Goal: Task Accomplishment & Management: Use online tool/utility

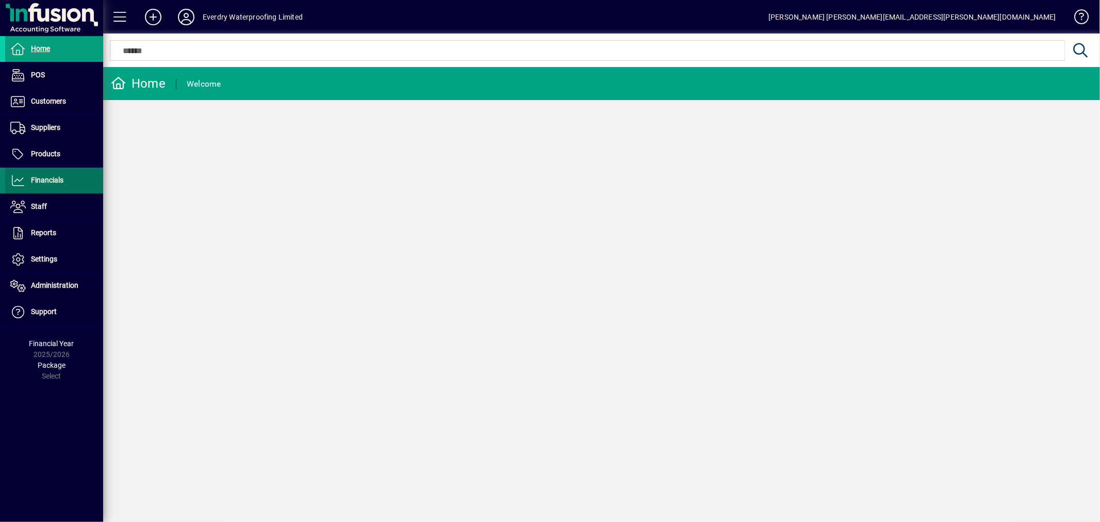
click at [50, 184] on span "Financials" at bounding box center [47, 180] width 32 height 8
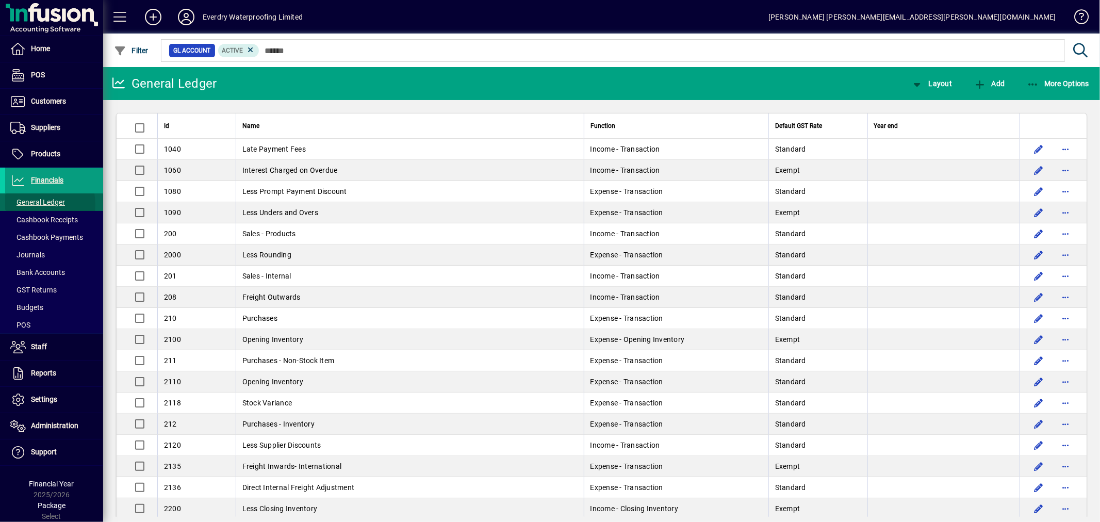
click at [38, 205] on span "General Ledger" at bounding box center [37, 202] width 55 height 8
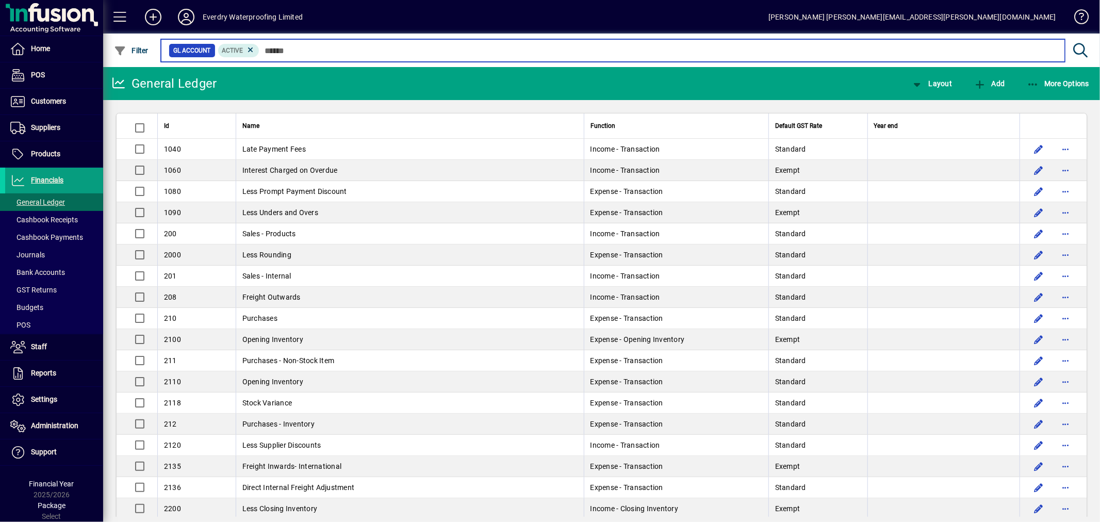
click at [268, 47] on input "text" at bounding box center [657, 50] width 797 height 14
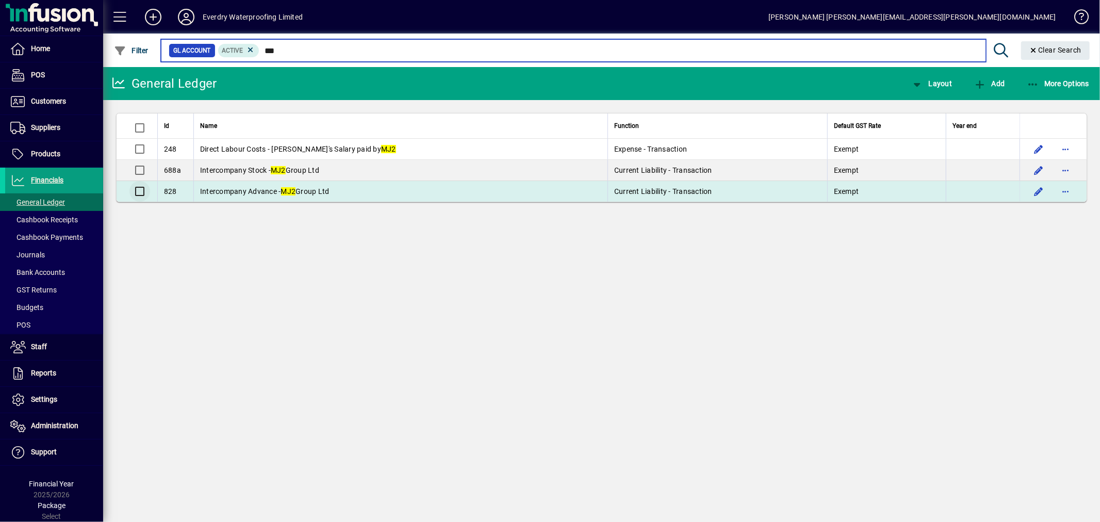
type input "***"
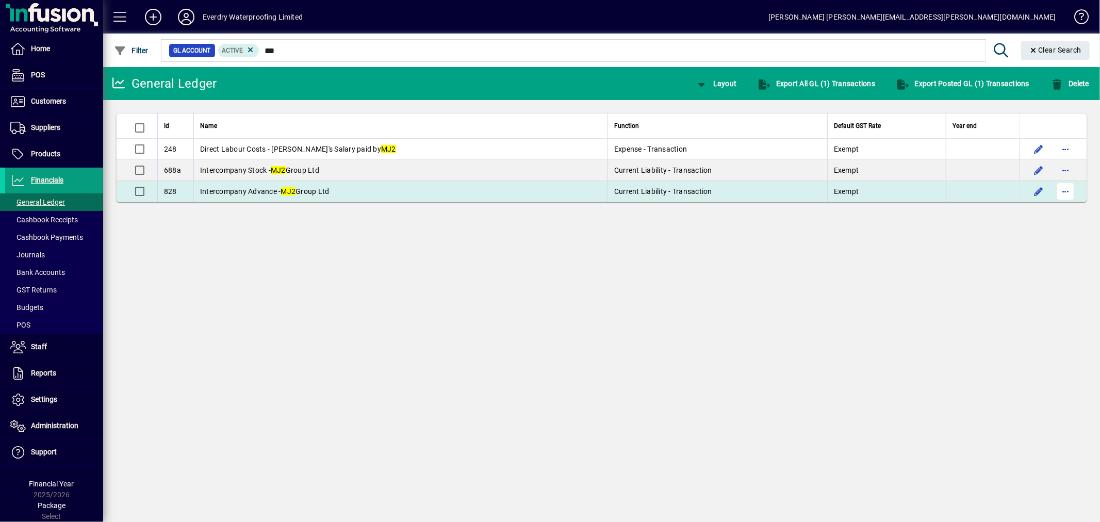
click at [1068, 191] on span "button" at bounding box center [1065, 191] width 25 height 25
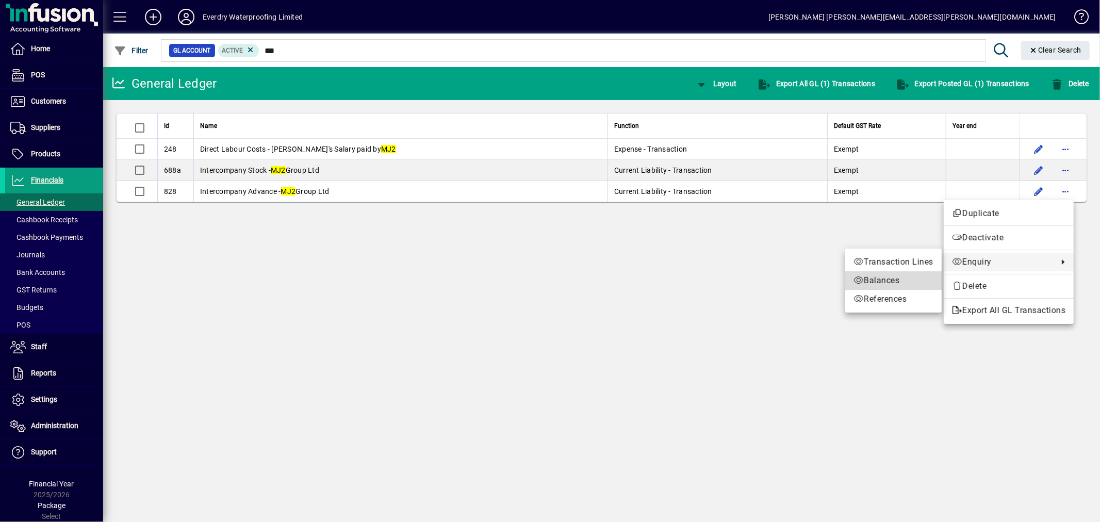
click at [867, 279] on span "Balances" at bounding box center [894, 280] width 80 height 12
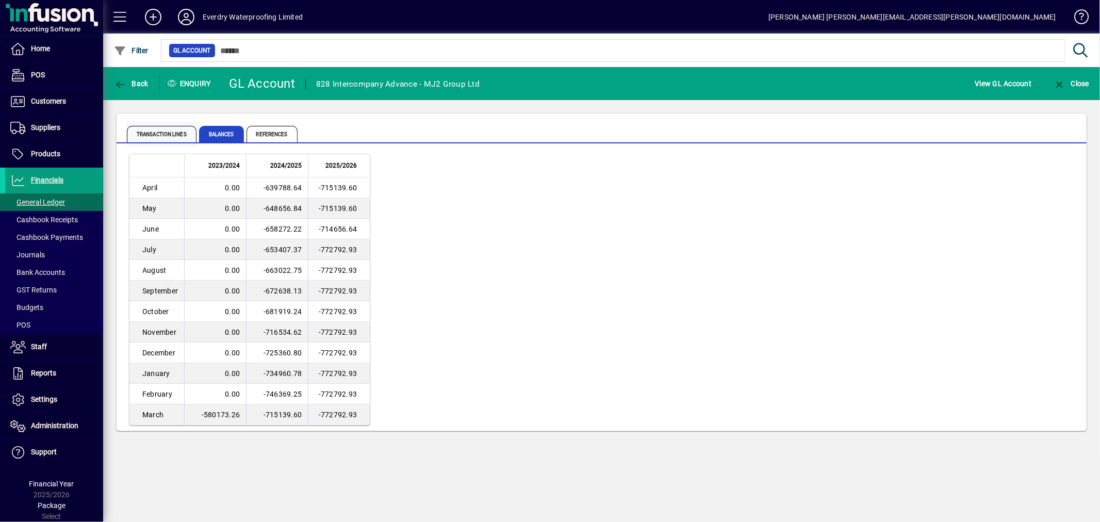
click at [162, 133] on span "Transaction lines" at bounding box center [162, 134] width 70 height 17
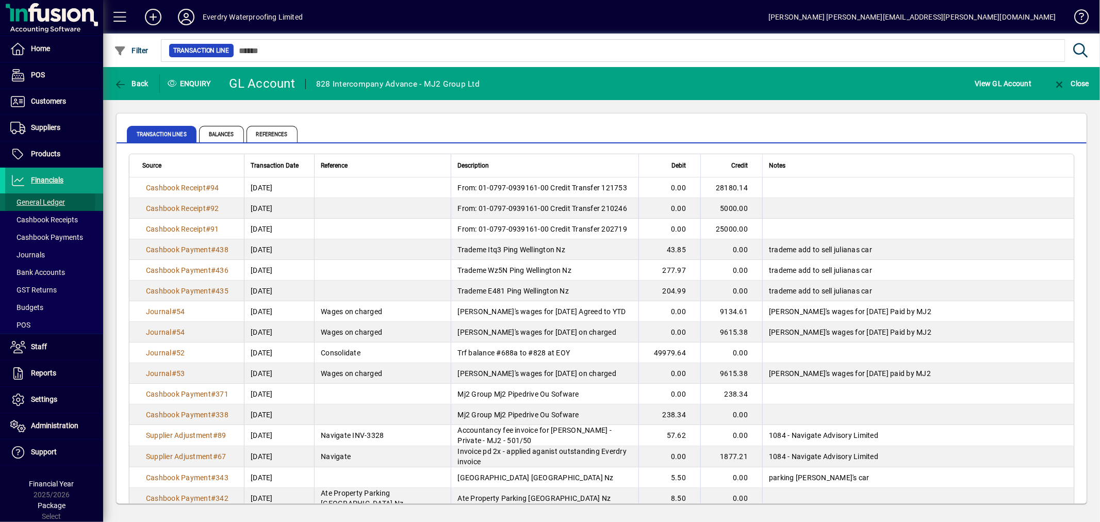
click at [44, 202] on span "General Ledger" at bounding box center [37, 202] width 55 height 8
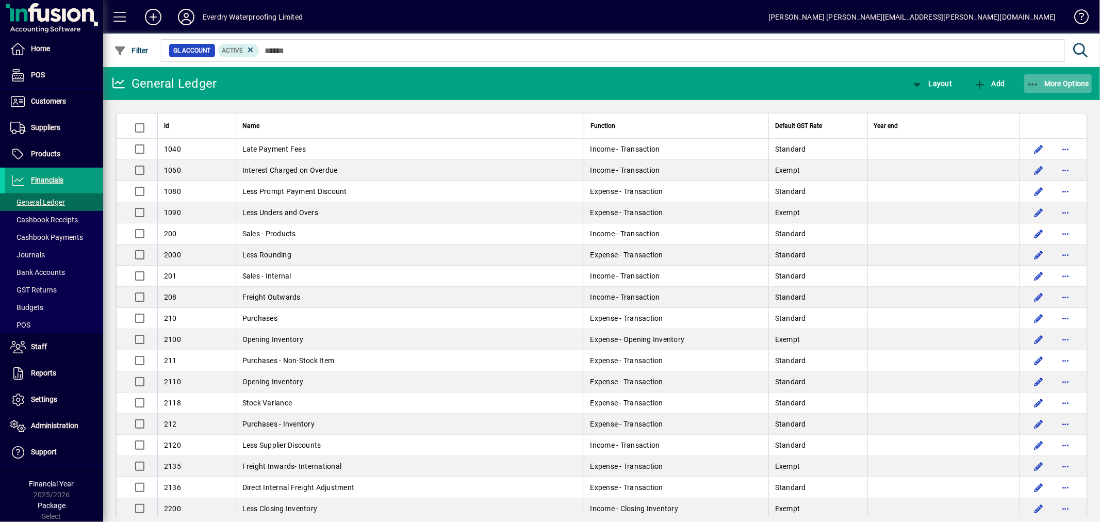
click at [1075, 85] on span "More Options" at bounding box center [1058, 83] width 63 height 8
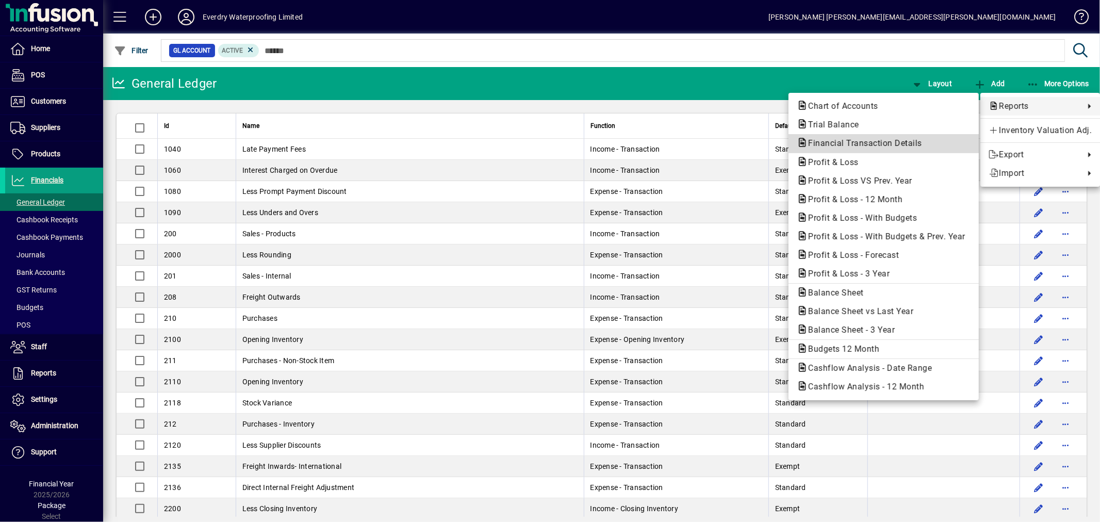
click at [862, 140] on span "Financial Transaction Details" at bounding box center [862, 143] width 131 height 10
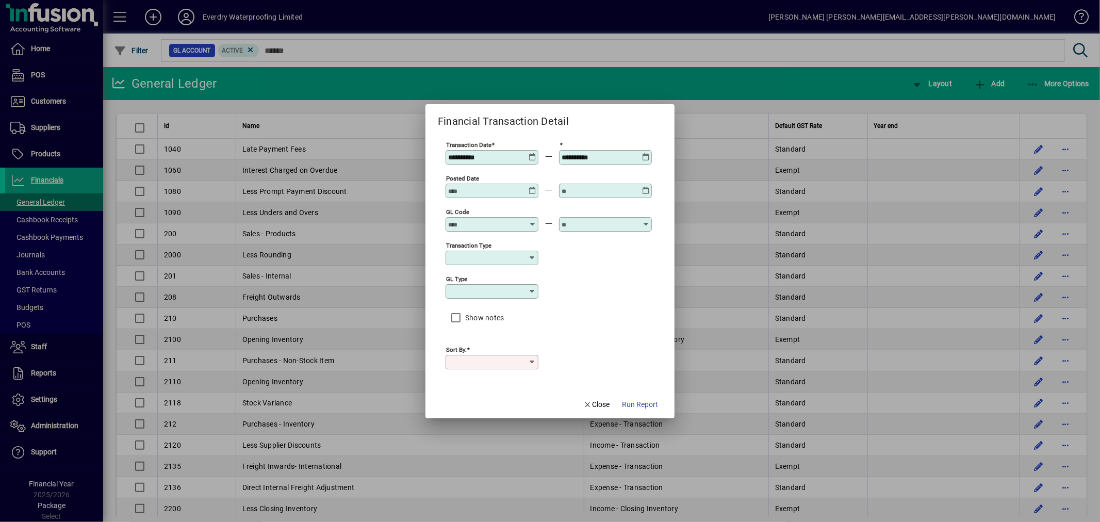
type input "****"
click at [457, 222] on input "GL code" at bounding box center [485, 224] width 75 height 8
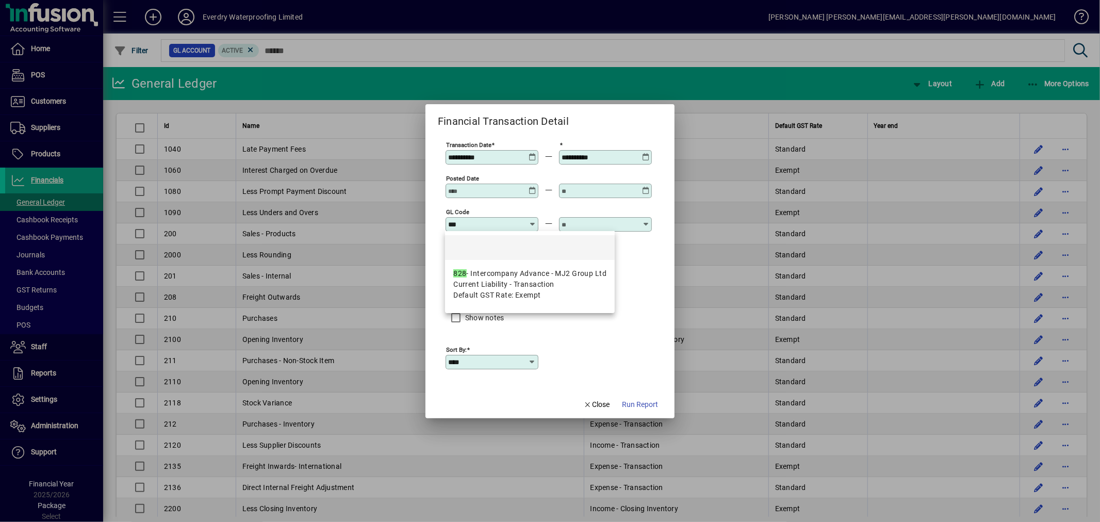
drag, startPoint x: 479, startPoint y: 278, endPoint x: 488, endPoint y: 266, distance: 15.0
click at [479, 276] on div "828 - Intercompany Advance - MJ2 Group Ltd" at bounding box center [529, 273] width 153 height 11
type input "**********"
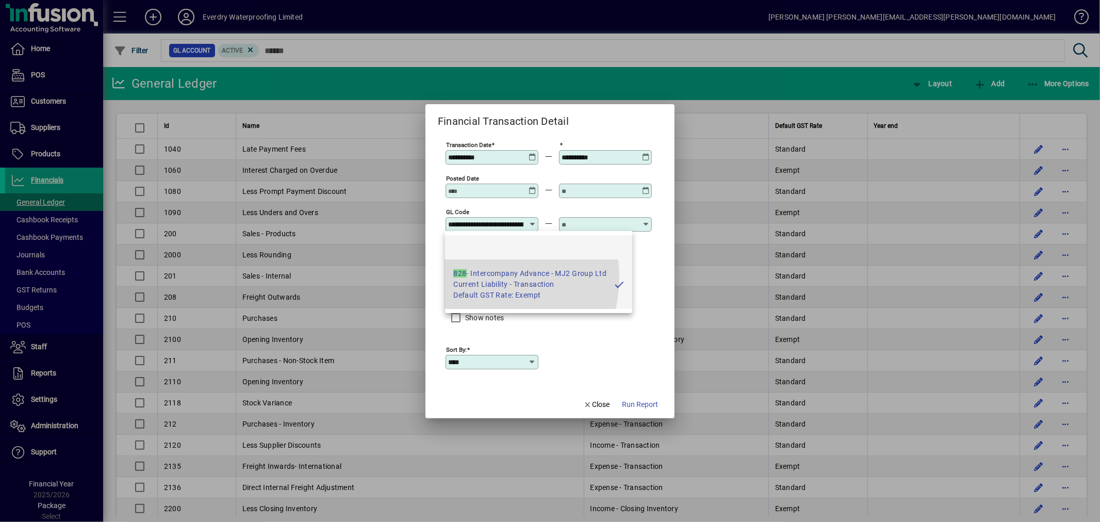
scroll to position [0, 76]
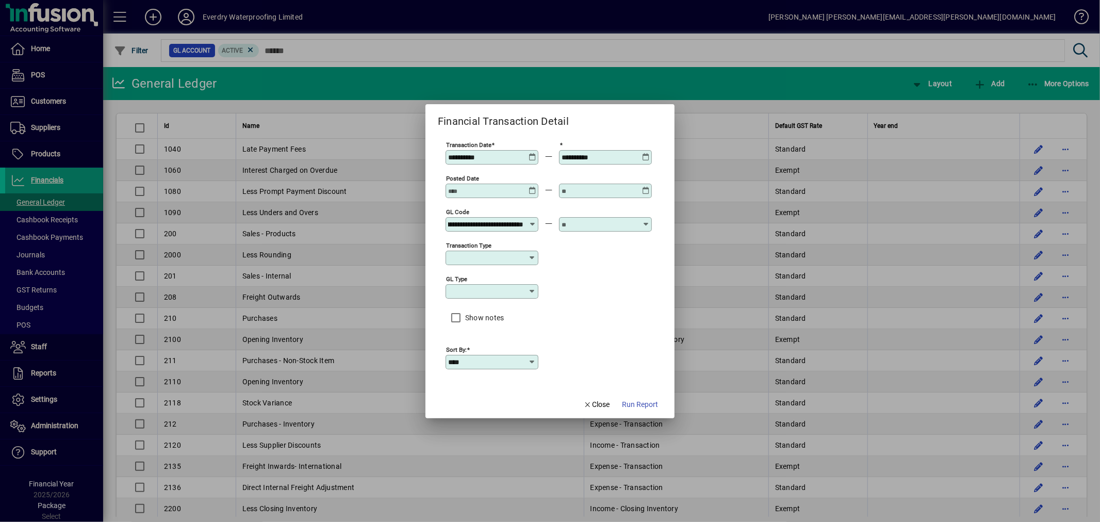
click at [580, 223] on input "text" at bounding box center [599, 224] width 75 height 8
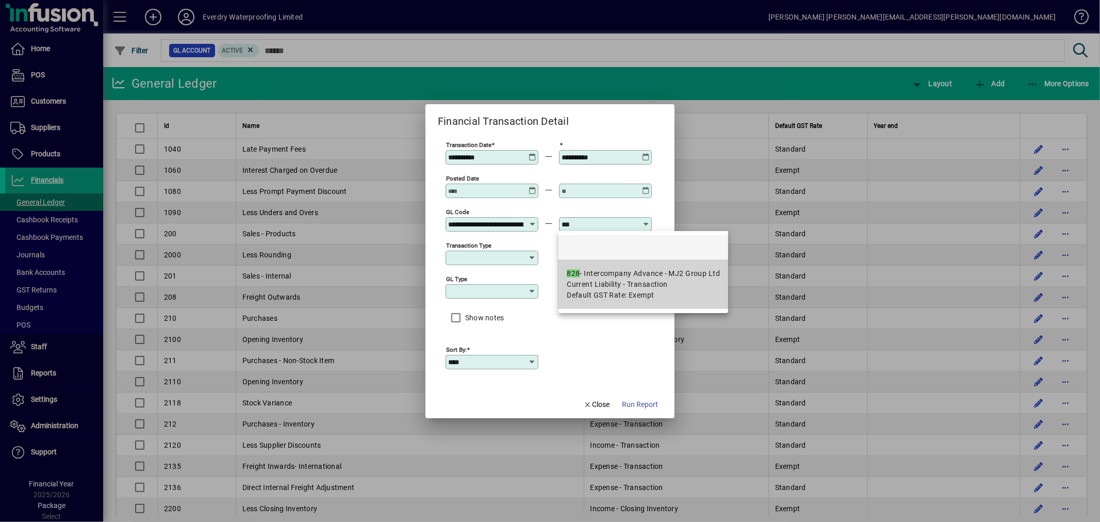
click at [594, 278] on div "828 - Intercompany Advance - MJ2 Group Ltd" at bounding box center [643, 273] width 153 height 11
type input "**********"
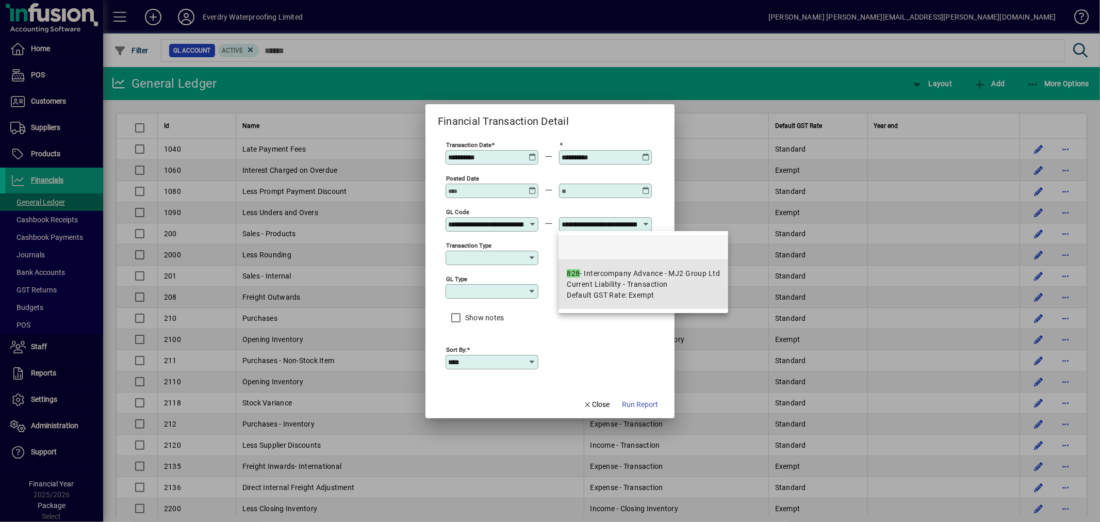
scroll to position [0, 76]
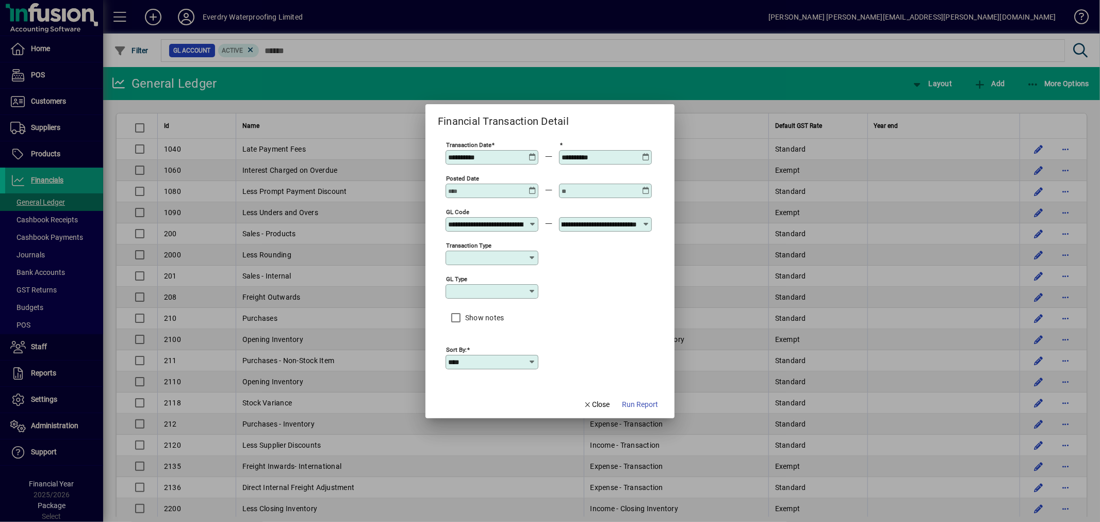
click at [534, 153] on icon at bounding box center [533, 153] width 8 height 0
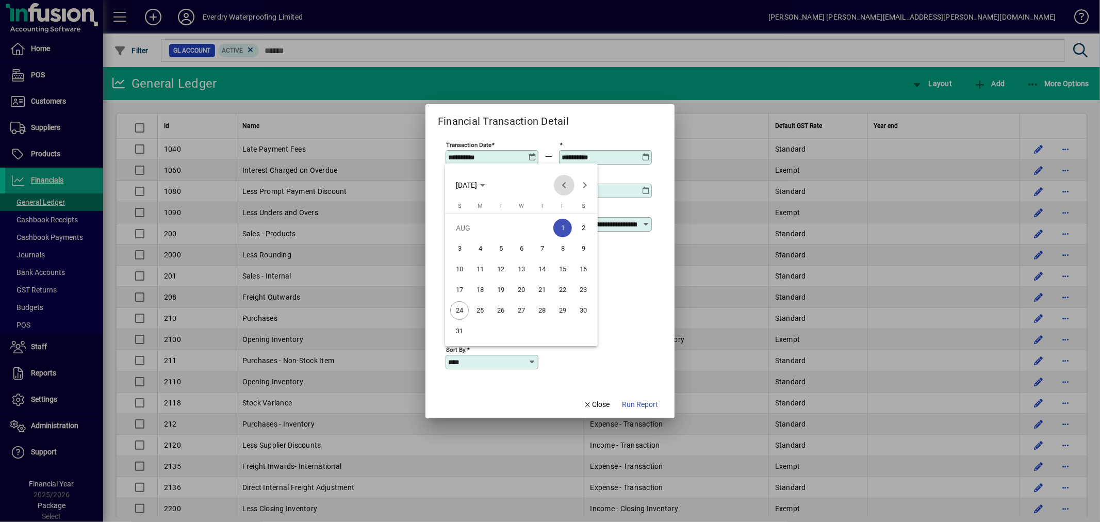
click at [566, 186] on span "Previous month" at bounding box center [564, 185] width 21 height 21
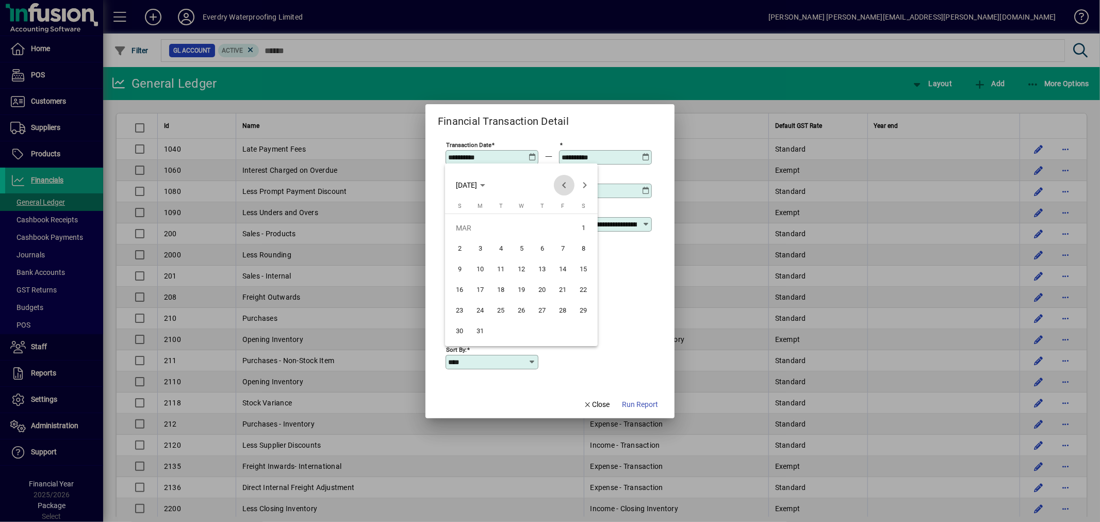
click at [566, 186] on span "Previous month" at bounding box center [564, 185] width 21 height 21
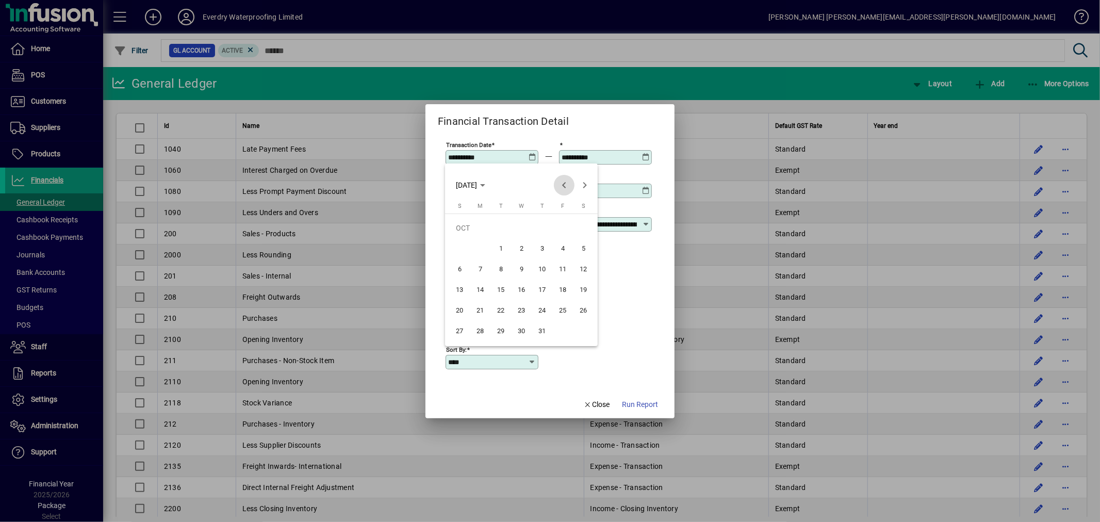
click at [566, 186] on span "Previous month" at bounding box center [564, 185] width 21 height 21
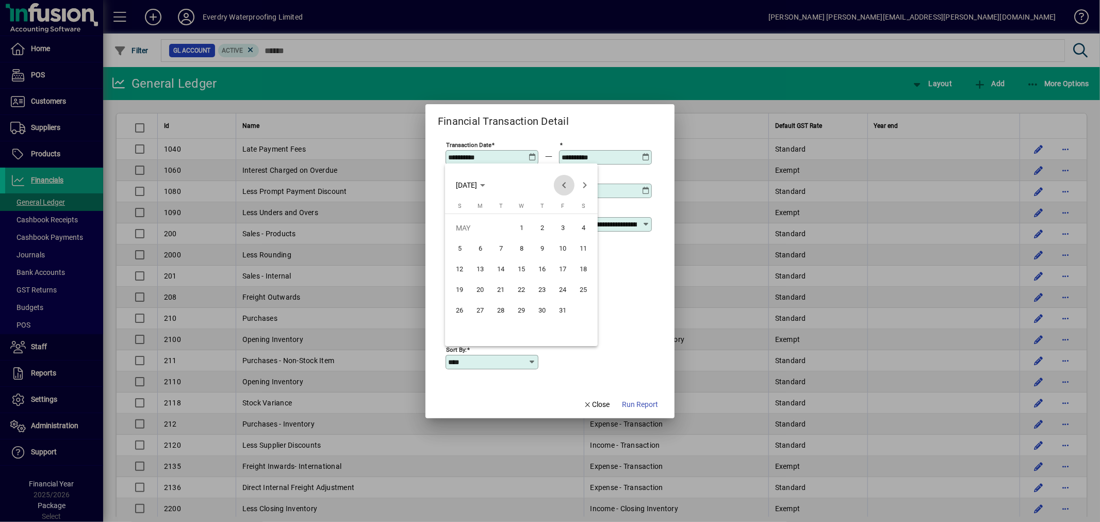
click at [566, 186] on span "Previous month" at bounding box center [564, 185] width 21 height 21
click at [483, 249] on span "1" at bounding box center [480, 248] width 19 height 19
type input "**********"
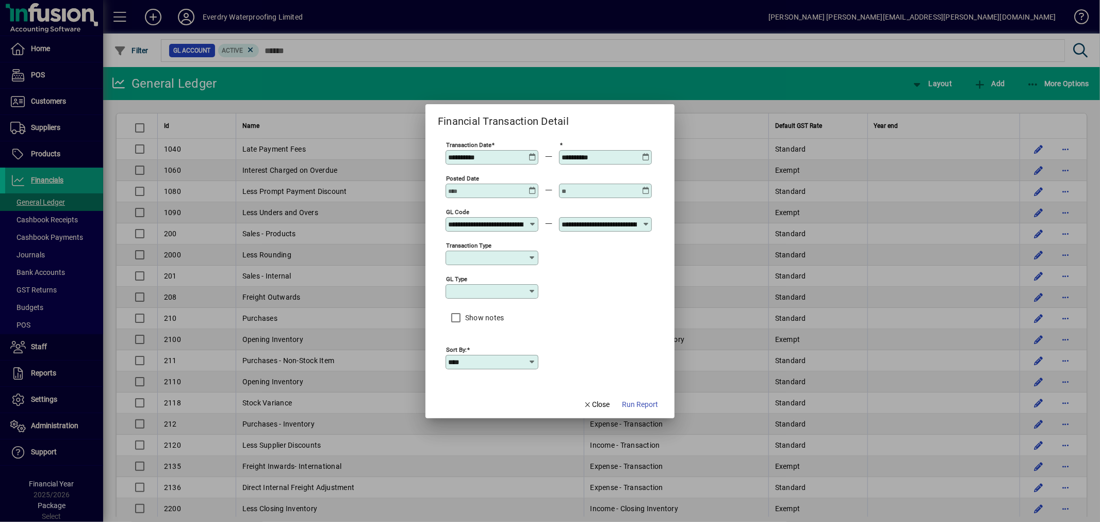
click at [645, 153] on icon at bounding box center [646, 153] width 8 height 0
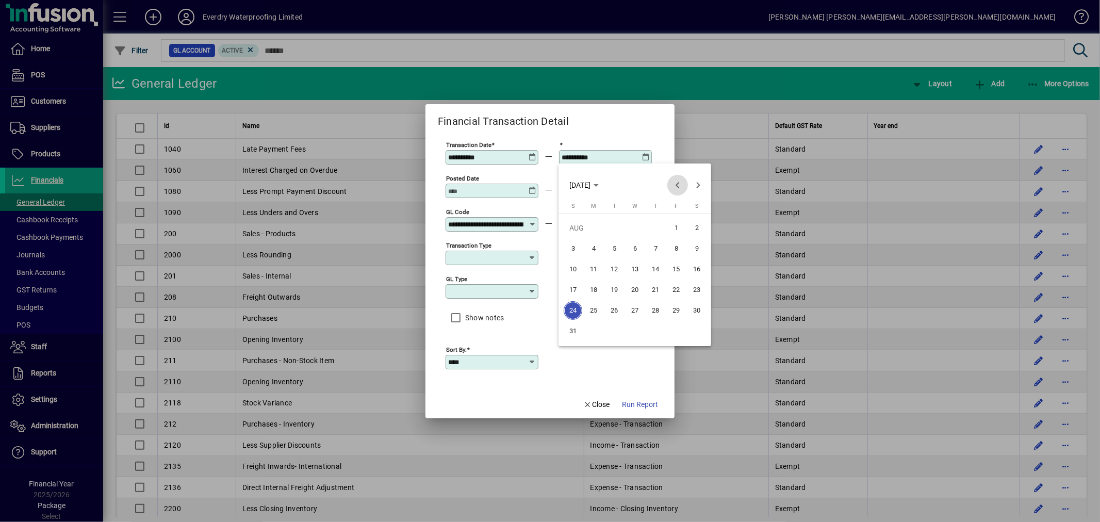
click at [677, 186] on span "Previous month" at bounding box center [677, 185] width 21 height 21
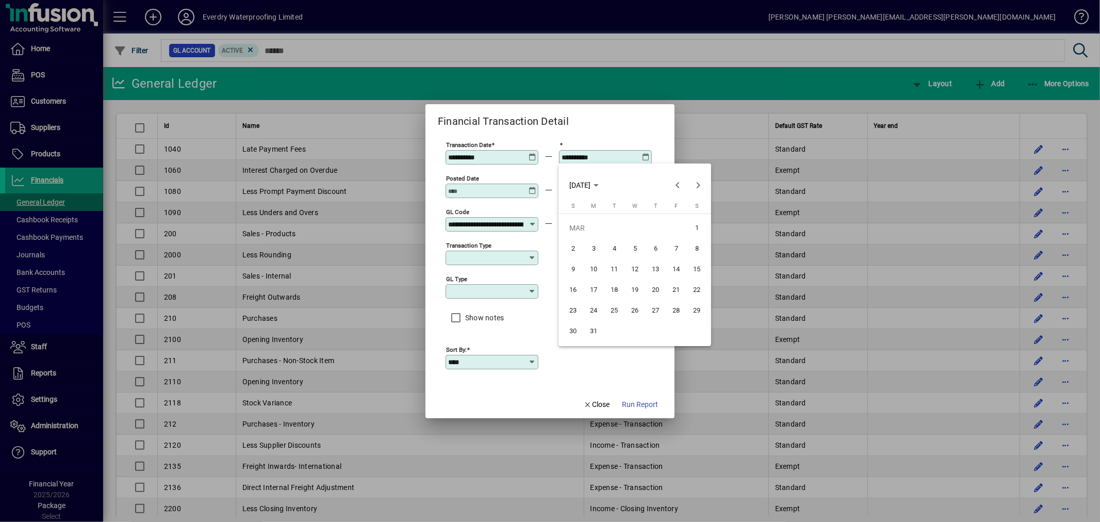
click at [595, 331] on span "31" at bounding box center [593, 331] width 19 height 19
type input "**********"
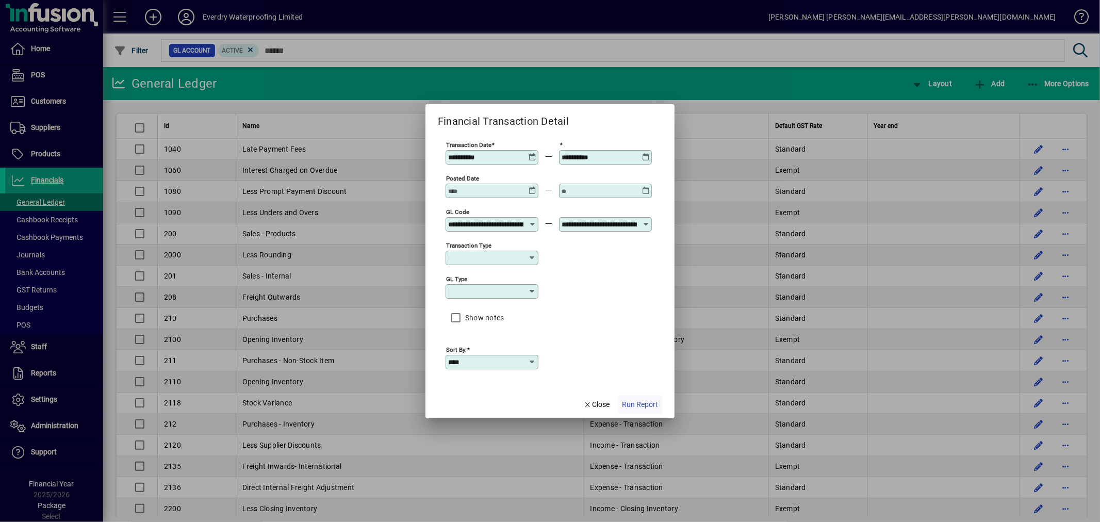
click at [645, 405] on span "Run Report" at bounding box center [640, 404] width 36 height 11
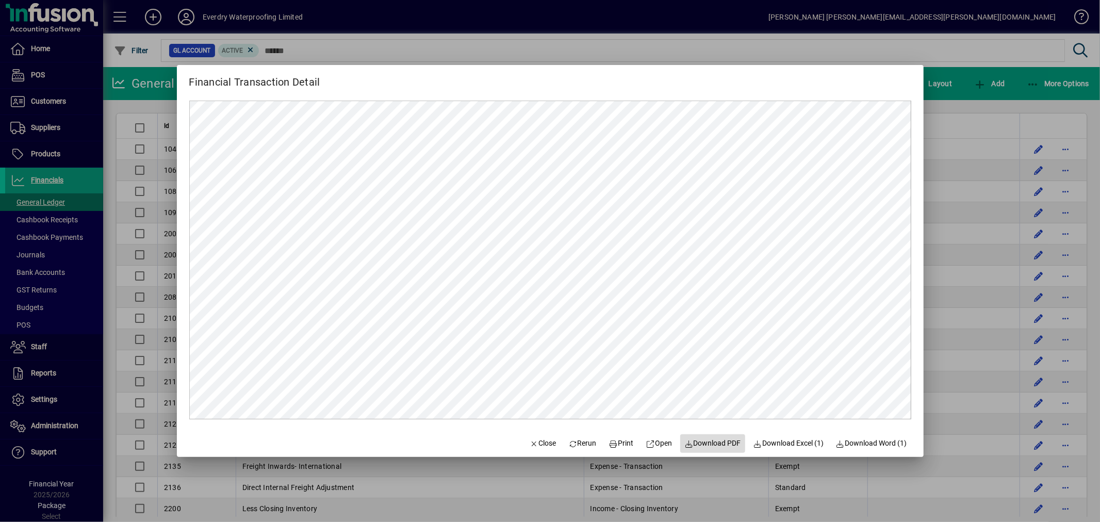
click at [718, 447] on span "Download PDF" at bounding box center [713, 443] width 57 height 11
